Goal: Information Seeking & Learning: Learn about a topic

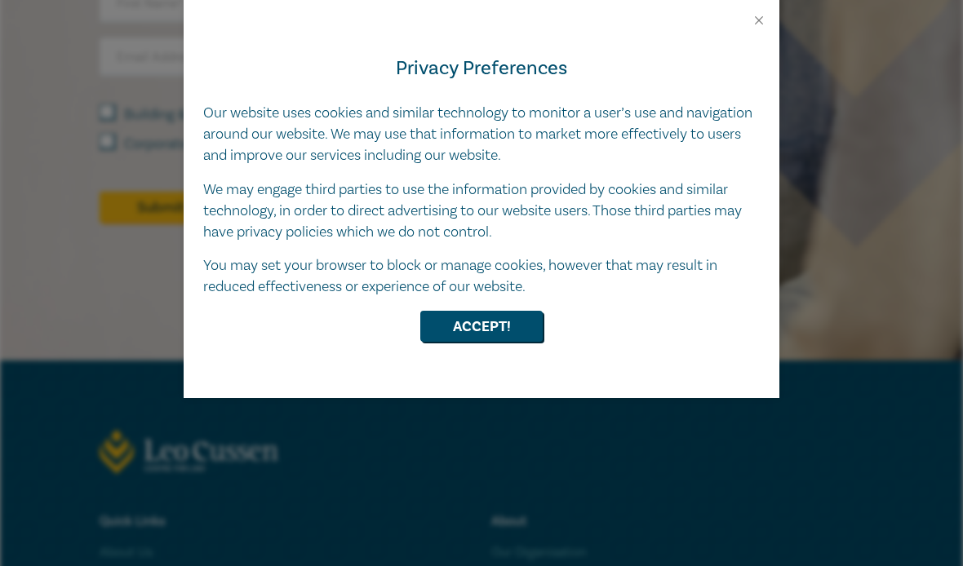
click at [765, 17] on button "Close" at bounding box center [758, 20] width 15 height 15
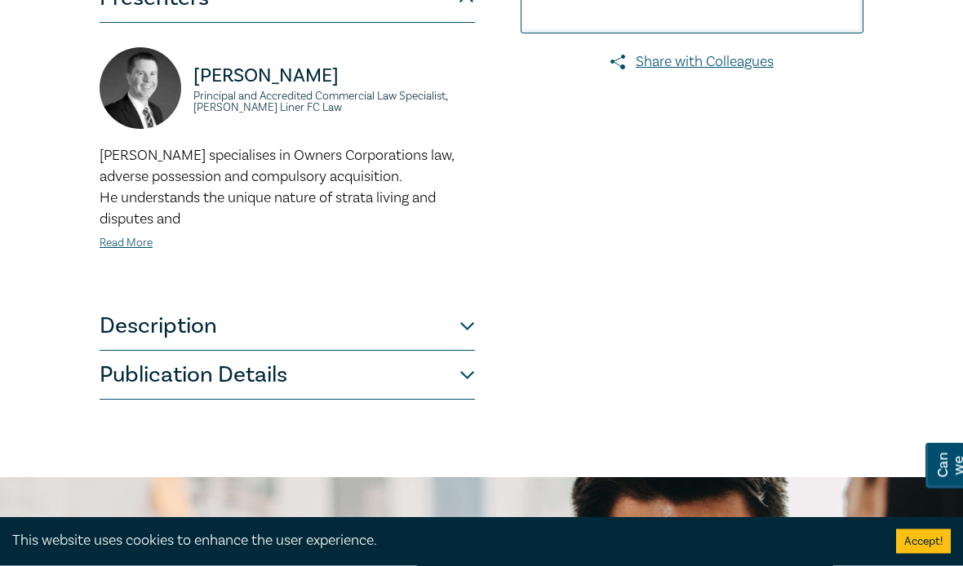
scroll to position [514, 0]
click at [459, 350] on button "Publication Details" at bounding box center [287, 374] width 375 height 49
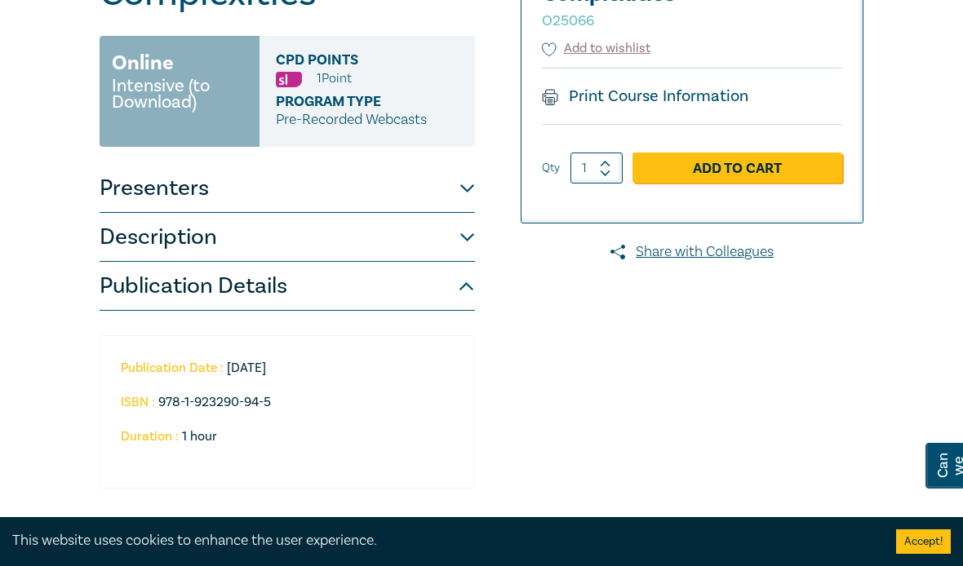
click at [468, 249] on button "Description" at bounding box center [287, 237] width 375 height 49
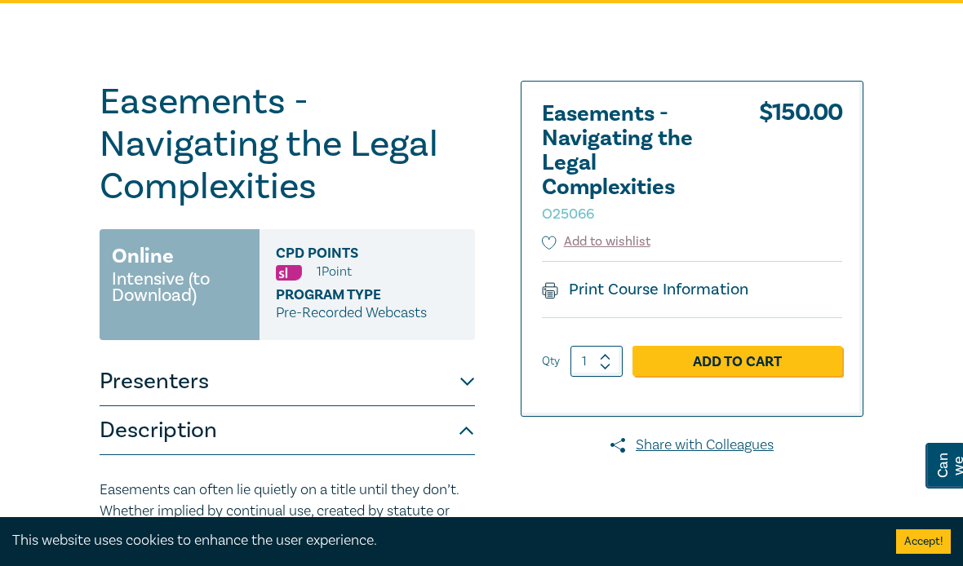
scroll to position [129, 0]
click at [689, 274] on div "Print Course Information" at bounding box center [692, 290] width 300 height 56
click at [622, 299] on link "Print Course Information" at bounding box center [645, 290] width 206 height 21
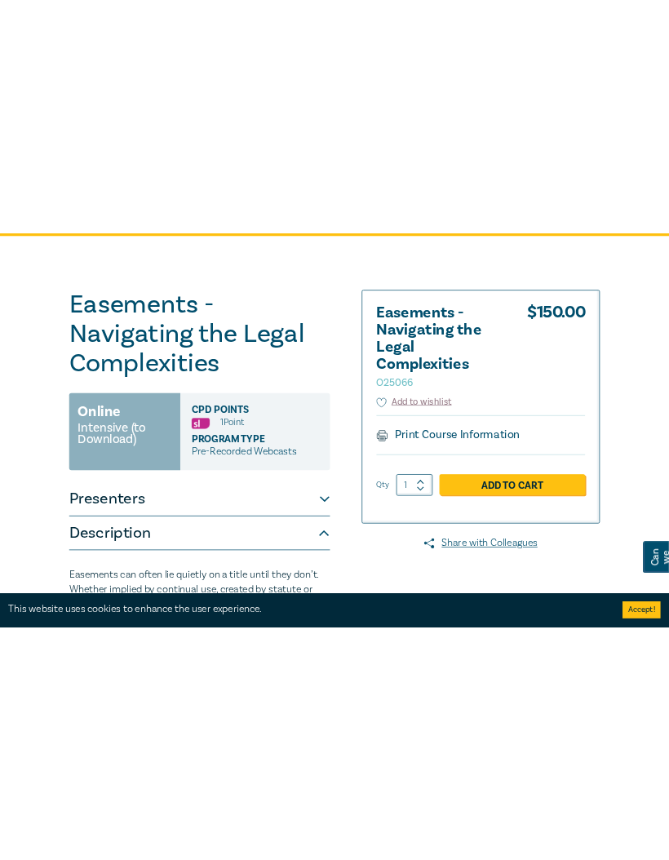
scroll to position [0, 0]
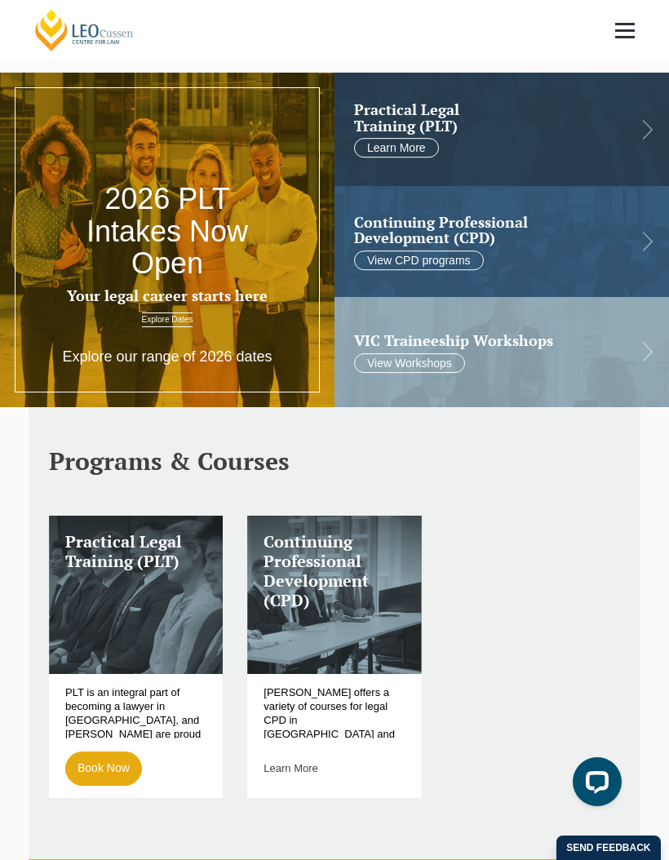
click at [635, 250] on link at bounding box center [502, 241] width 335 height 110
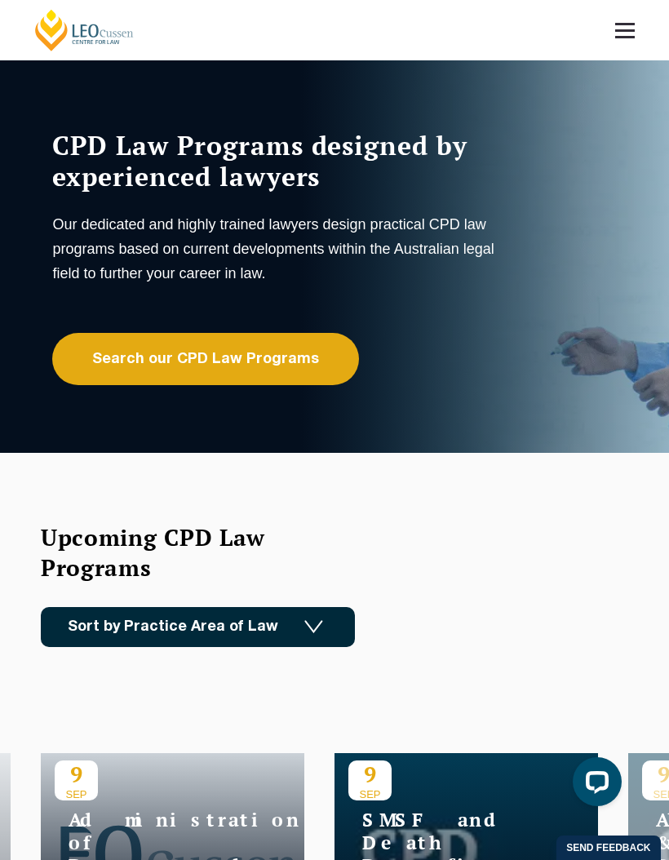
click at [282, 366] on link "Search our CPD Law Programs" at bounding box center [205, 359] width 307 height 52
